Goal: Find specific page/section: Find specific page/section

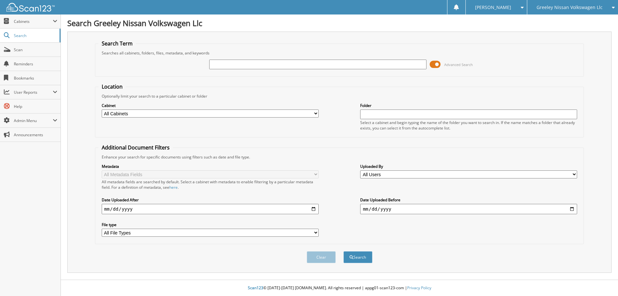
click at [436, 63] on span at bounding box center [435, 65] width 11 height 10
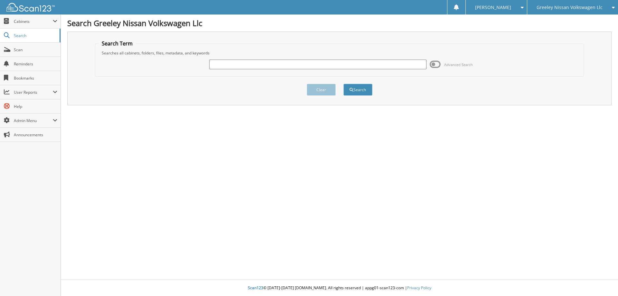
click at [362, 63] on input "text" at bounding box center [317, 65] width 217 height 10
type input "g2462a"
click at [343, 84] on button "Search" at bounding box center [357, 90] width 29 height 12
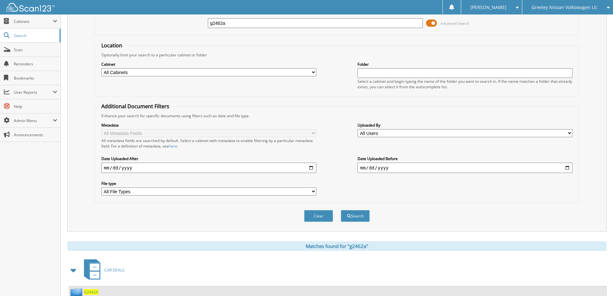
scroll to position [89, 0]
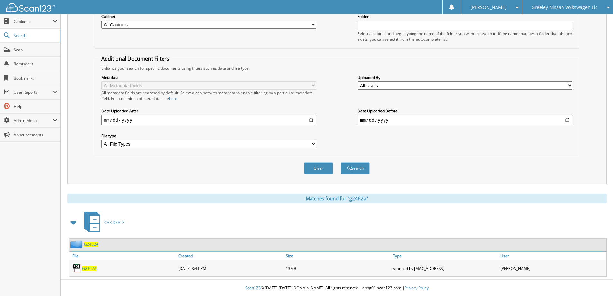
click at [90, 269] on span "G2462A" at bounding box center [89, 268] width 14 height 5
click at [41, 90] on span "User Reports" at bounding box center [33, 91] width 39 height 5
click at [41, 104] on span "My Recent Activity" at bounding box center [33, 106] width 47 height 6
